Goal: Information Seeking & Learning: Learn about a topic

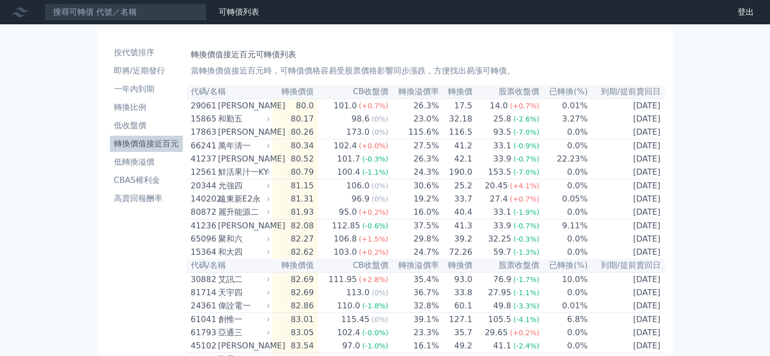
scroll to position [2130, 0]
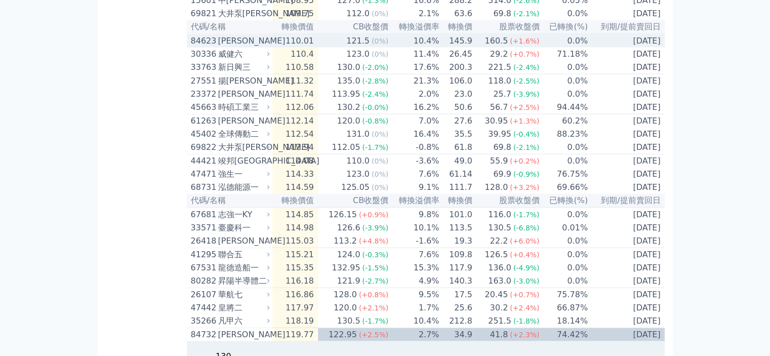
click at [243, 47] on div "[PERSON_NAME]" at bounding box center [243, 41] width 50 height 12
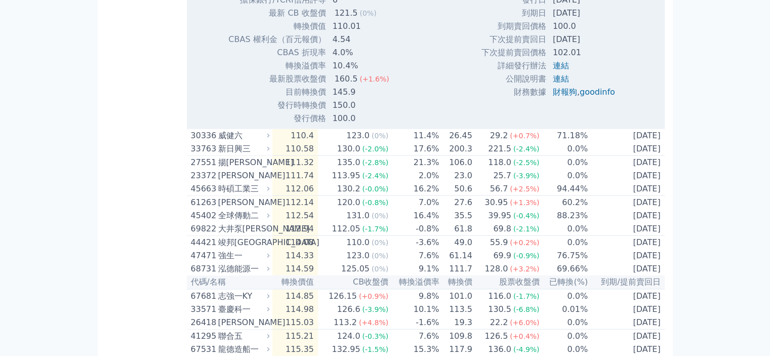
scroll to position [2366, 0]
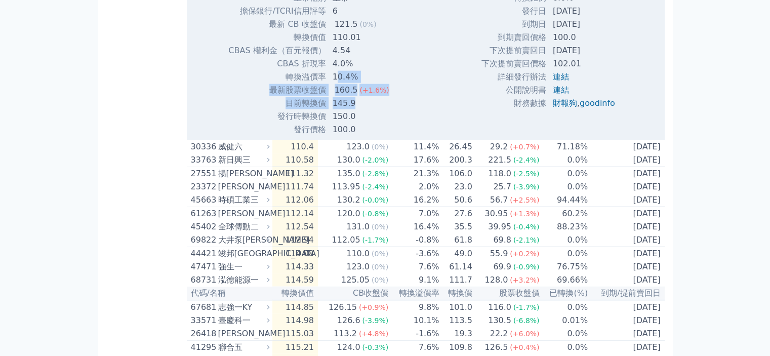
drag, startPoint x: 336, startPoint y: 204, endPoint x: 362, endPoint y: 227, distance: 34.1
click at [362, 136] on tbody "可轉債名稱 柏文三 轉換標的名稱 柏文 上市櫃別 上市 擔保銀行/TCRI信用評等 6 最新 CB 收盤價 121.5 (0%) 110.01" at bounding box center [318, 50] width 180 height 171
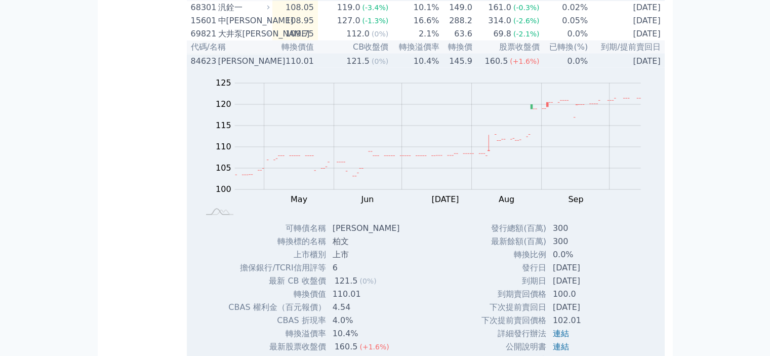
scroll to position [2130, 0]
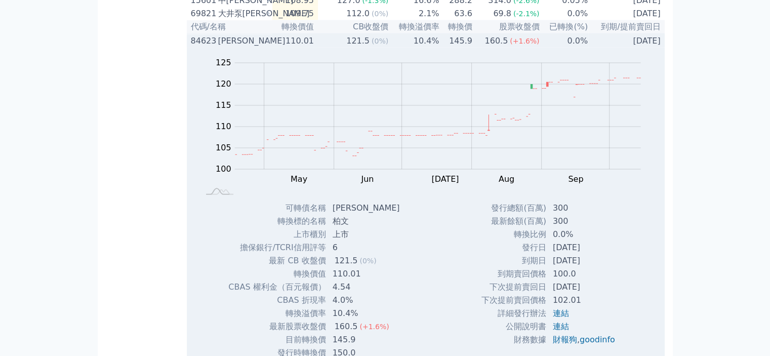
click at [241, 47] on div "[PERSON_NAME]" at bounding box center [243, 41] width 50 height 12
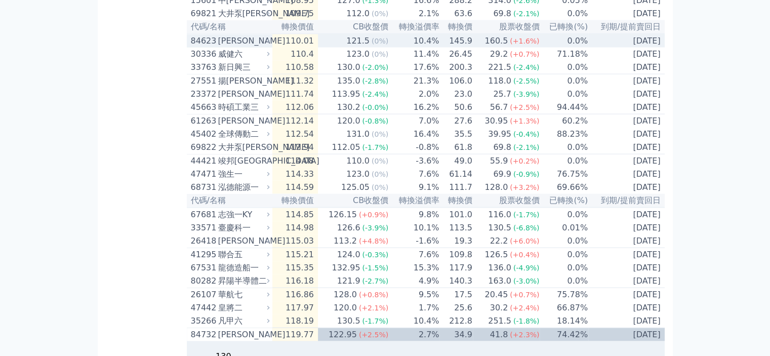
click at [245, 47] on div "[PERSON_NAME]" at bounding box center [243, 41] width 50 height 12
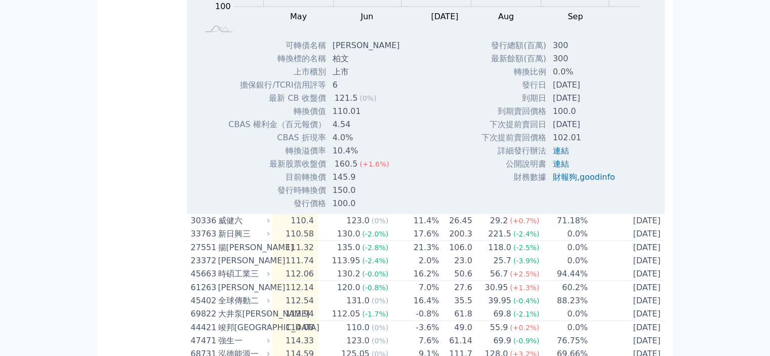
scroll to position [2366, 0]
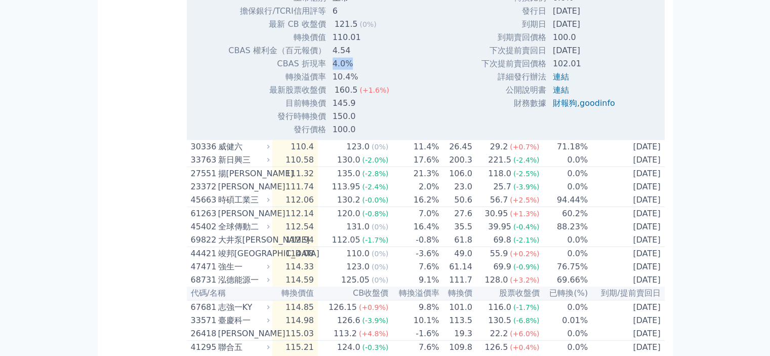
drag, startPoint x: 333, startPoint y: 194, endPoint x: 347, endPoint y: 192, distance: 13.7
click at [347, 70] on td "4.0%" at bounding box center [366, 63] width 81 height 13
drag, startPoint x: 336, startPoint y: 180, endPoint x: 350, endPoint y: 178, distance: 13.7
click at [350, 57] on td "4.54" at bounding box center [366, 50] width 81 height 13
drag, startPoint x: 333, startPoint y: 96, endPoint x: 350, endPoint y: 119, distance: 28.2
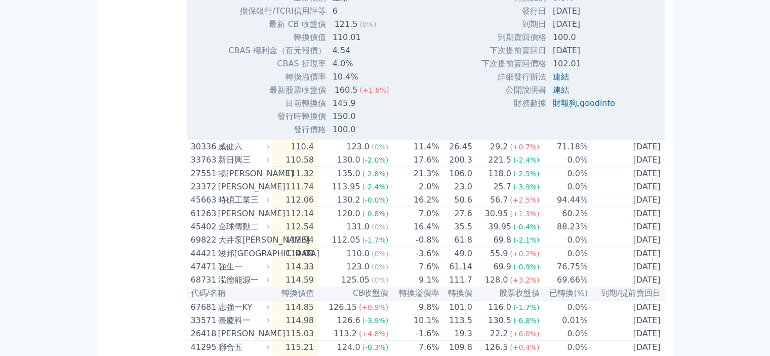
copy td "柏文"
click at [387, 44] on td "110.01" at bounding box center [366, 37] width 81 height 13
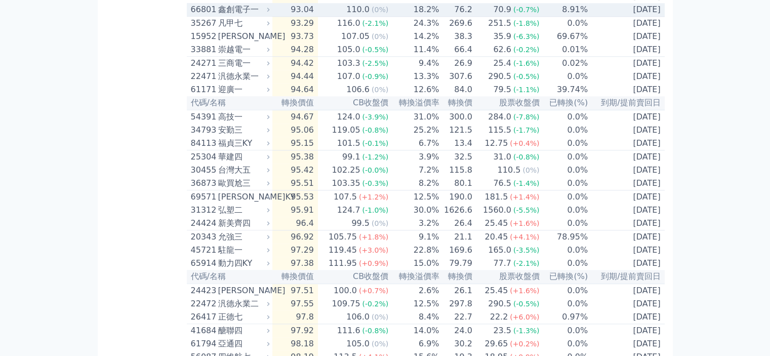
scroll to position [949, 0]
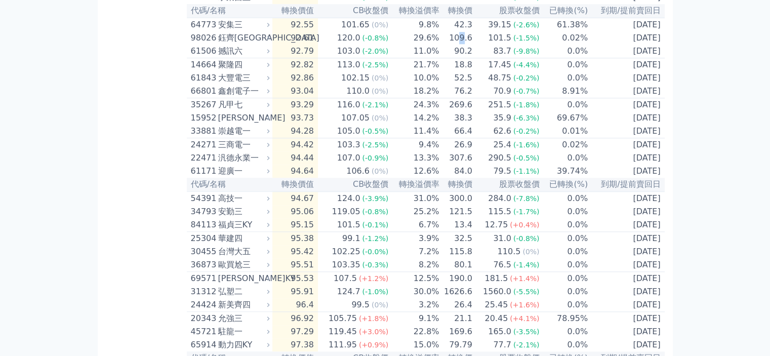
click at [465, 45] on td "109.6" at bounding box center [455, 37] width 33 height 13
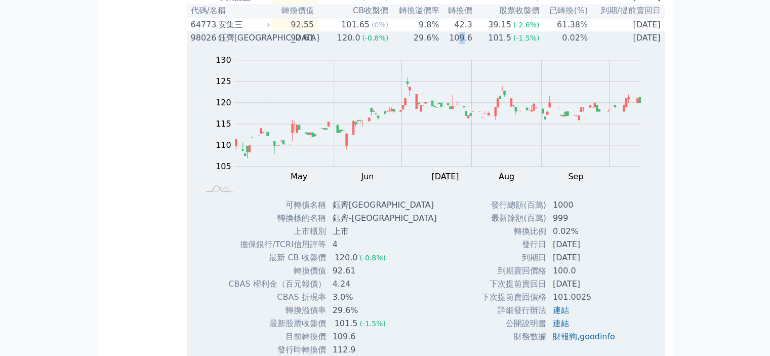
click at [463, 45] on td "109.6" at bounding box center [455, 37] width 33 height 13
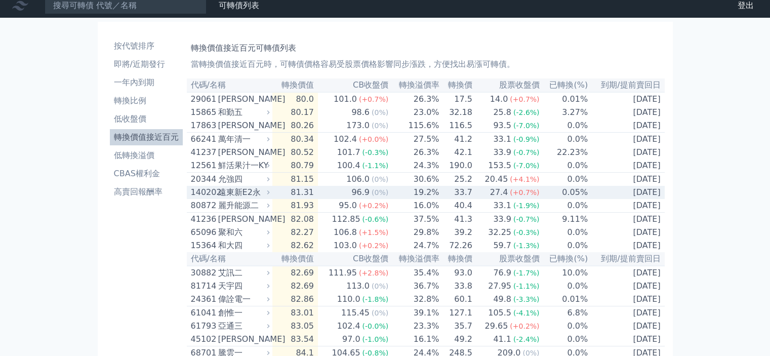
scroll to position [0, 0]
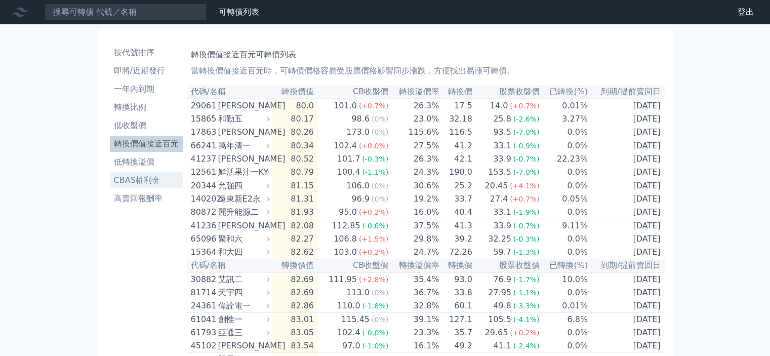
click at [146, 185] on li "CBAS權利金" at bounding box center [146, 180] width 73 height 12
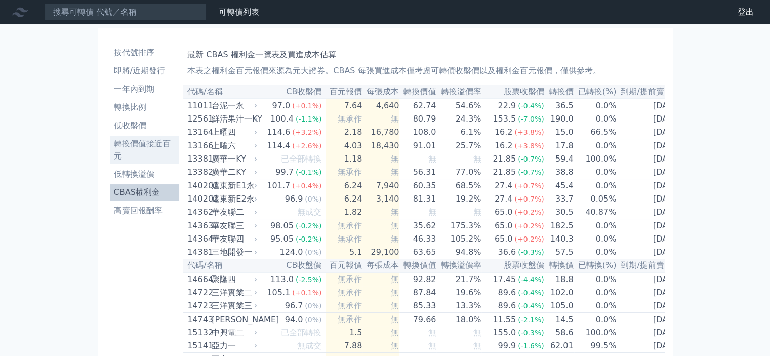
click at [138, 149] on li "轉換價值接近百元" at bounding box center [145, 150] width 70 height 24
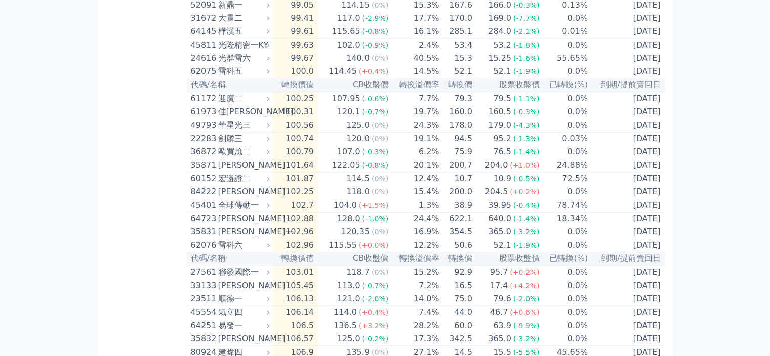
scroll to position [1362, 0]
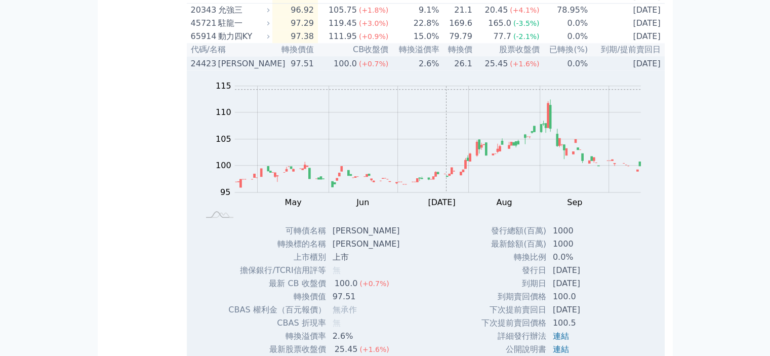
scroll to position [1244, 0]
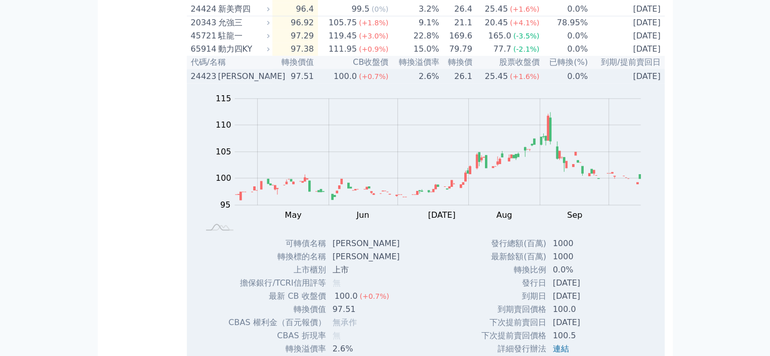
click at [317, 83] on td "97.51" at bounding box center [295, 76] width 46 height 14
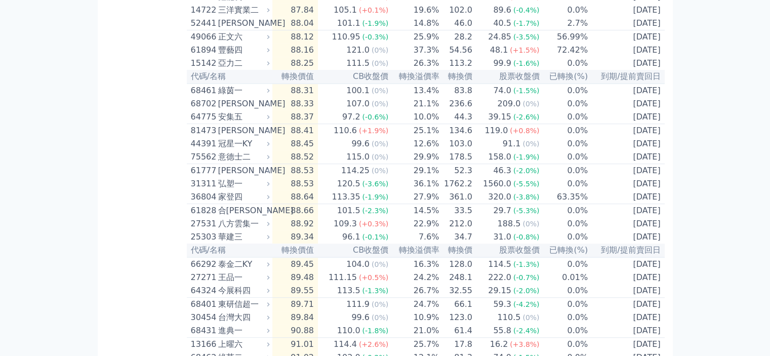
scroll to position [0, 0]
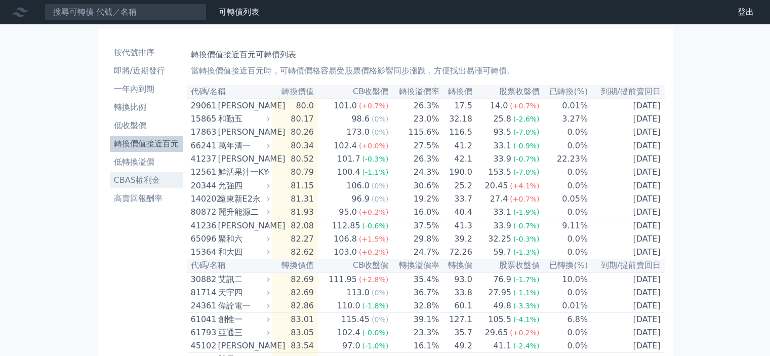
click at [158, 176] on li "CBAS權利金" at bounding box center [146, 180] width 73 height 12
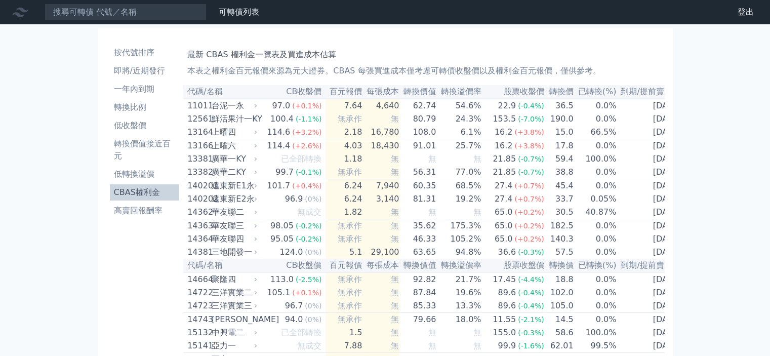
click at [423, 93] on th "轉換價值" at bounding box center [417, 92] width 37 height 14
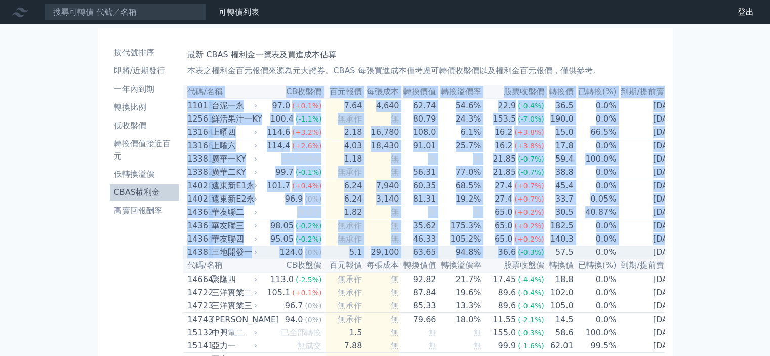
drag, startPoint x: 189, startPoint y: 92, endPoint x: 532, endPoint y: 263, distance: 382.7
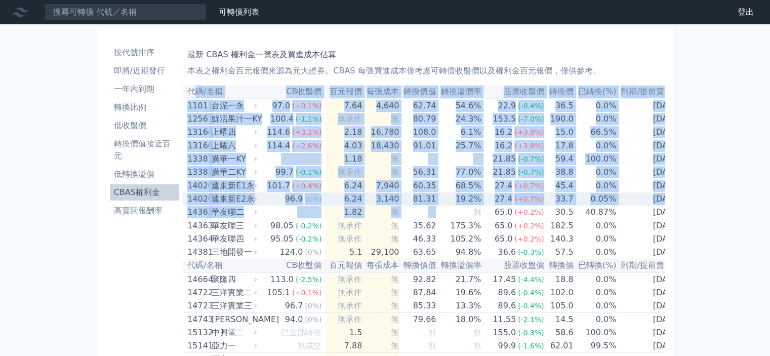
drag, startPoint x: 194, startPoint y: 91, endPoint x: 443, endPoint y: 228, distance: 283.8
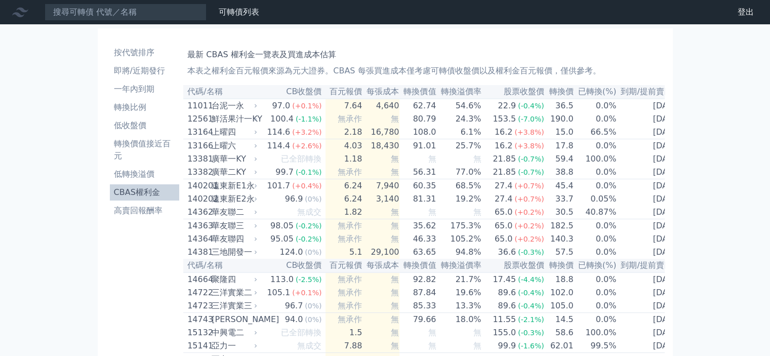
click at [470, 61] on div "最新 CBAS 權利金一覽表及買進成本估算 本表之權利金百元報價來源為元大證券。CBAS 每張買進成本僅考慮可轉債收盤價以及權利金百元報價，僅供參考。" at bounding box center [423, 61] width 473 height 32
click at [248, 105] on div "台泥一永" at bounding box center [234, 106] width 44 height 12
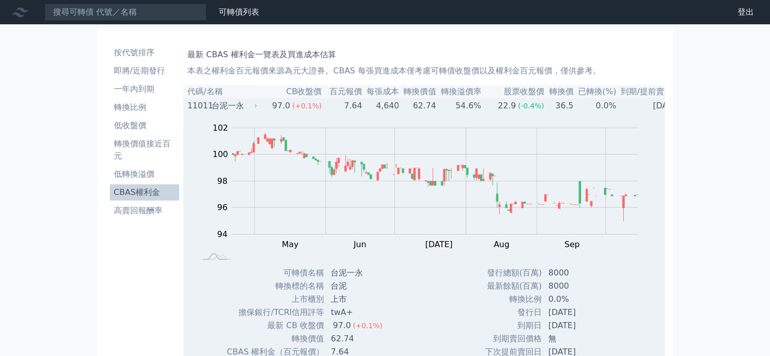
click at [239, 107] on div "台泥一永" at bounding box center [234, 106] width 44 height 12
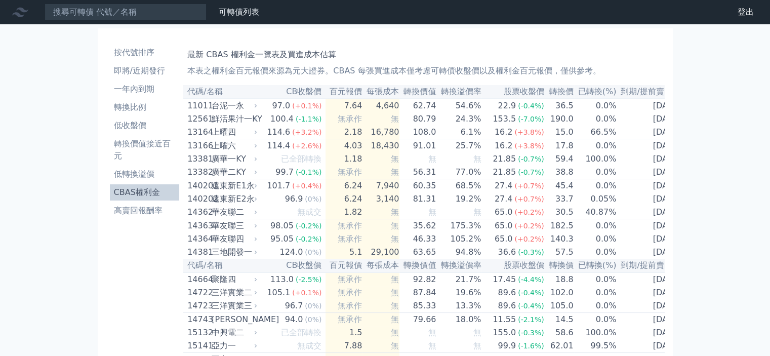
click at [23, 9] on icon at bounding box center [20, 13] width 16 height 10
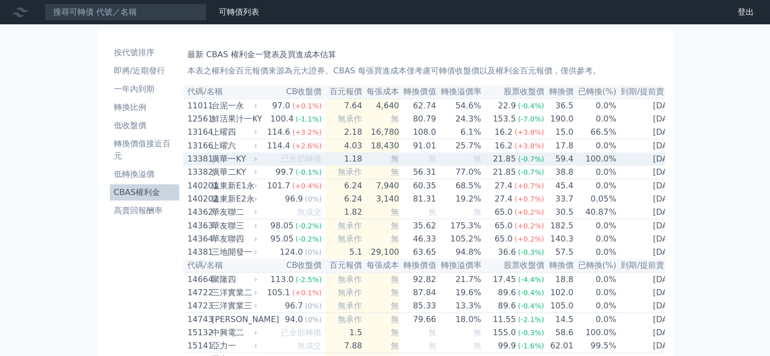
drag, startPoint x: 409, startPoint y: 51, endPoint x: 312, endPoint y: 158, distance: 144.7
click at [312, 158] on div "已全部轉換" at bounding box center [301, 159] width 40 height 12
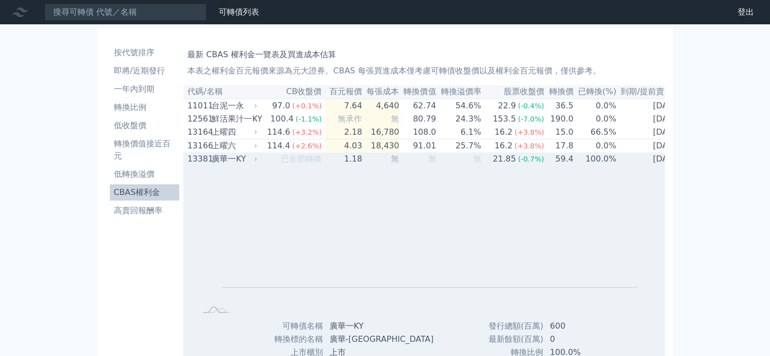
click at [312, 159] on span "已全部轉換" at bounding box center [301, 159] width 40 height 10
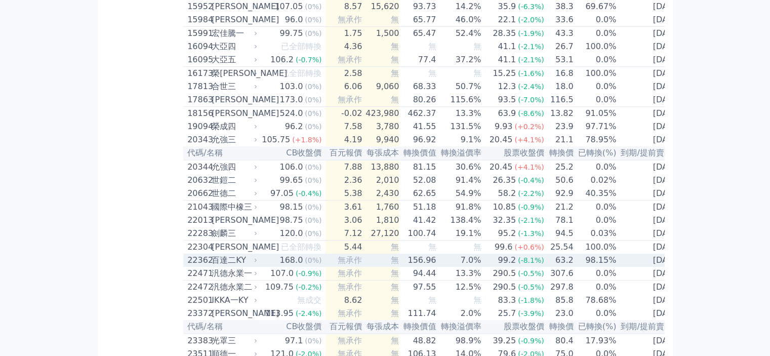
scroll to position [472, 0]
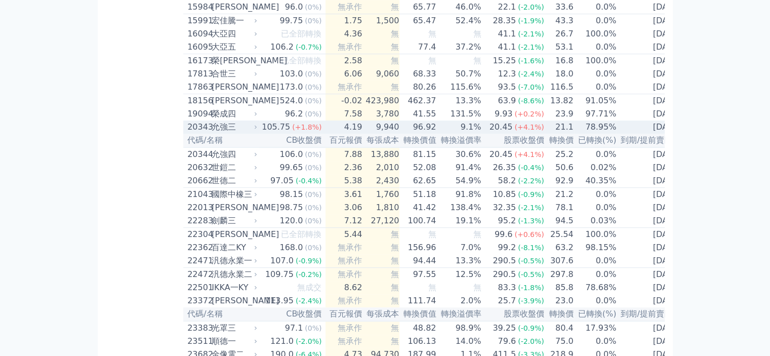
click at [328, 134] on td "4.19" at bounding box center [343, 126] width 37 height 13
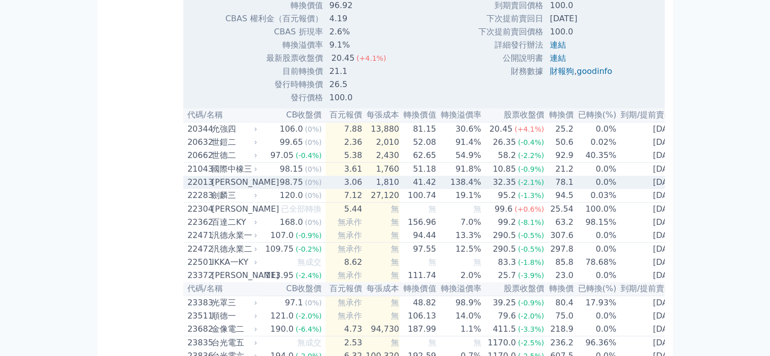
scroll to position [708, 0]
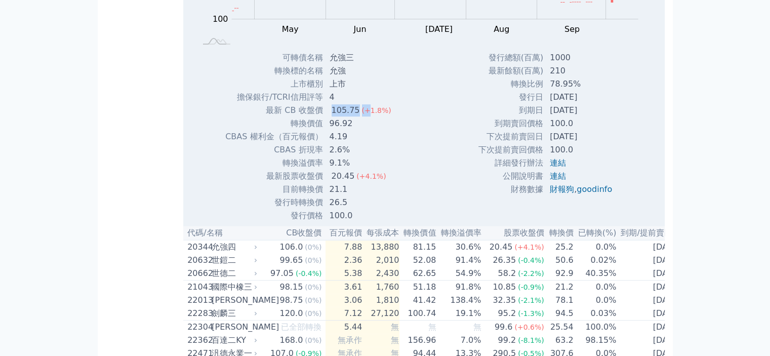
drag, startPoint x: 332, startPoint y: 149, endPoint x: 366, endPoint y: 149, distance: 33.9
click at [366, 117] on td "105.75 (+1.8%)" at bounding box center [361, 110] width 76 height 13
click at [396, 176] on div "可轉債名稱 允強三 轉換標的名稱 允強 上市櫃別 上市 擔保銀行/TCRI信用評等 4 最新 CB 收盤價 105.75 (+1.8%) 轉換價值 96.92" at bounding box center [310, 136] width 194 height 171
drag, startPoint x: 340, startPoint y: 147, endPoint x: 356, endPoint y: 148, distance: 16.7
click at [356, 117] on td "105.75 (+1.8%)" at bounding box center [361, 110] width 76 height 13
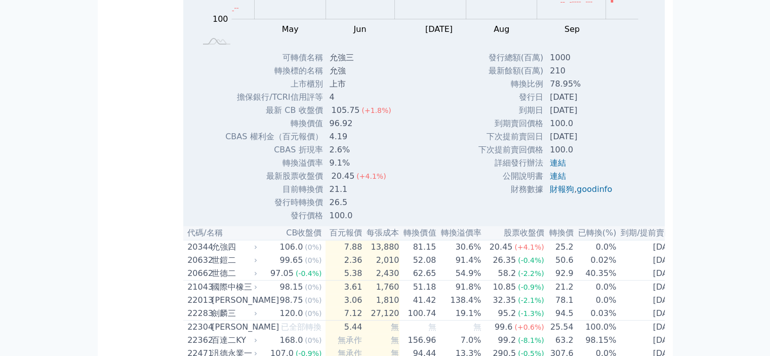
click at [427, 144] on div "Zoom Out 100 90 95 100 105 110 115 120 125 L Apr May Jun [DATE] Aug Sep Oct Nov…" at bounding box center [422, 59] width 478 height 325
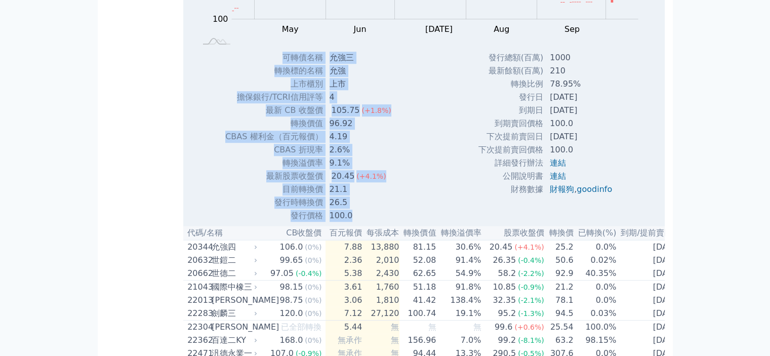
drag, startPoint x: 272, startPoint y: 94, endPoint x: 498, endPoint y: 248, distance: 274.1
click at [609, 222] on div "Zoom Out 100 90 95 100 105 110 115 120 125 L Apr May Jun [DATE] Aug Sep Oct Nov…" at bounding box center [422, 59] width 478 height 325
click at [448, 222] on div "Zoom Out 100 90 95 100 105 110 115 120 125 L Apr May Jun [DATE] Aug Sep Oct Nov…" at bounding box center [422, 59] width 478 height 325
click at [587, 143] on td "[DATE]" at bounding box center [582, 136] width 76 height 13
click at [358, 104] on td "4" at bounding box center [361, 97] width 76 height 13
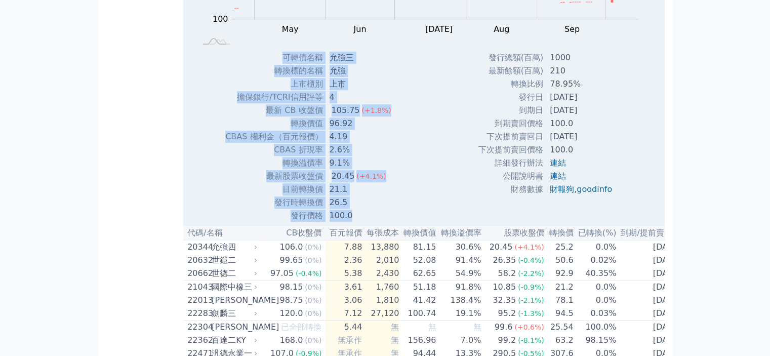
drag, startPoint x: 328, startPoint y: 117, endPoint x: 254, endPoint y: 149, distance: 80.5
click at [254, 117] on td "最新 CB 收盤價" at bounding box center [274, 110] width 98 height 13
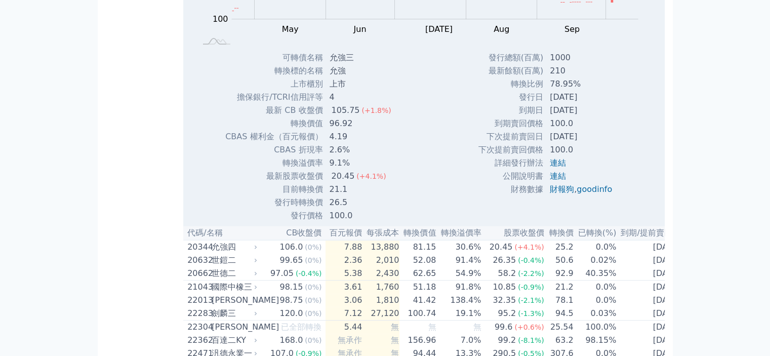
drag, startPoint x: 334, startPoint y: 149, endPoint x: 358, endPoint y: 147, distance: 24.4
click at [358, 116] on div "105.75" at bounding box center [345, 110] width 32 height 12
copy div "105.75"
drag, startPoint x: 331, startPoint y: 174, endPoint x: 354, endPoint y: 169, distance: 23.3
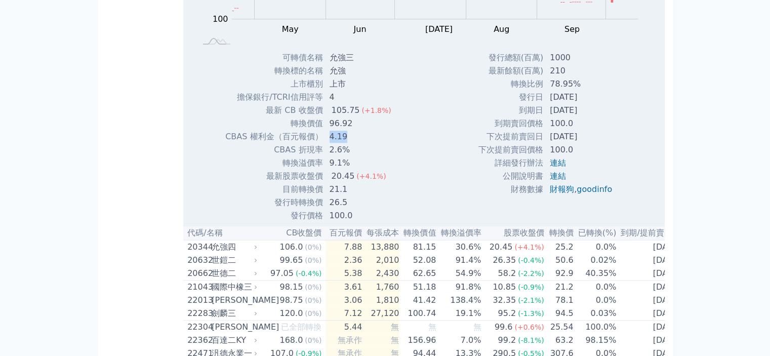
click at [354, 143] on td "4.19" at bounding box center [361, 136] width 76 height 13
copy td "4.19"
drag, startPoint x: 333, startPoint y: 215, endPoint x: 351, endPoint y: 213, distance: 17.3
click at [351, 182] on div "20.45" at bounding box center [342, 176] width 27 height 12
copy div "20.45"
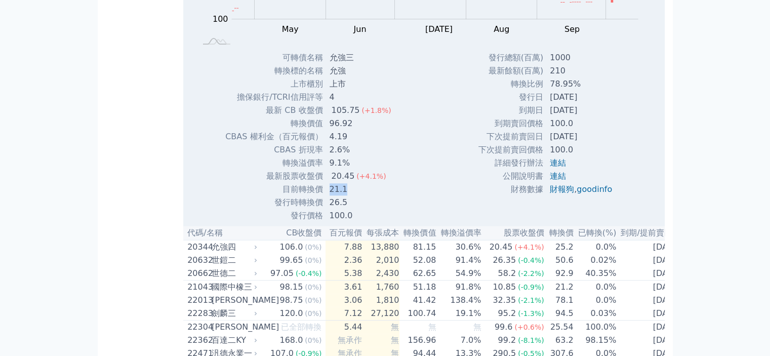
drag, startPoint x: 351, startPoint y: 227, endPoint x: 329, endPoint y: 230, distance: 21.5
click at [329, 196] on td "21.1" at bounding box center [361, 189] width 76 height 13
copy td "21.1"
